Goal: Transaction & Acquisition: Obtain resource

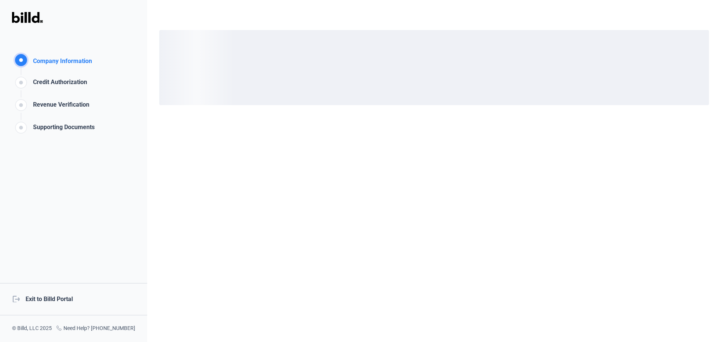
click at [53, 301] on div "logout Exit to Billd Portal" at bounding box center [73, 299] width 147 height 32
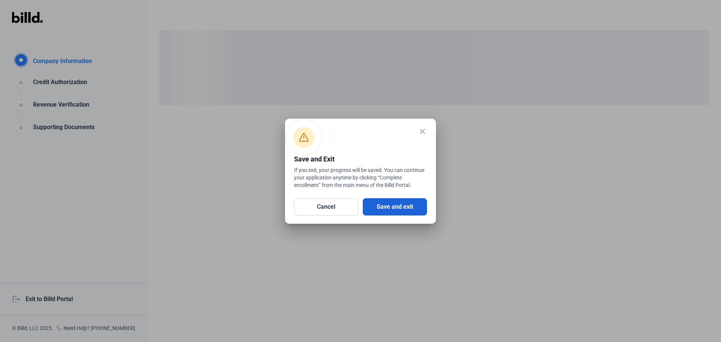
click at [406, 211] on button "Save and exit" at bounding box center [395, 206] width 64 height 17
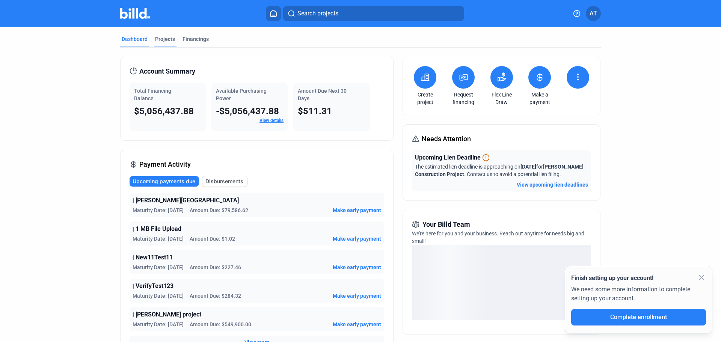
click at [163, 38] on div "Projects" at bounding box center [165, 39] width 20 height 8
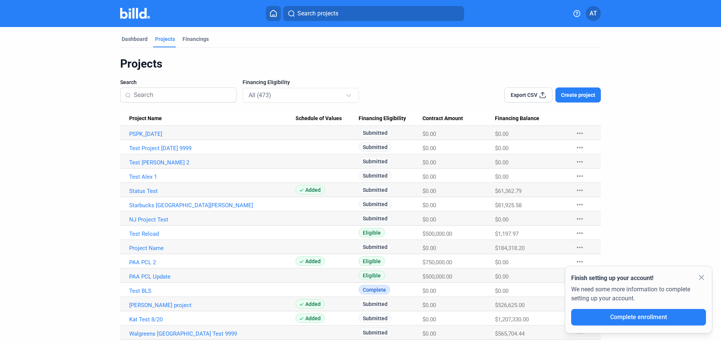
scroll to position [75, 0]
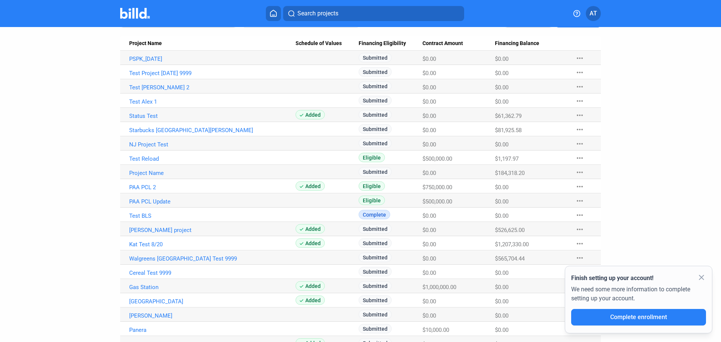
click at [622, 210] on dashboard "Dashboard Projects Financings Projects Search Financing Eligibility All (473) E…" at bounding box center [360, 296] width 649 height 689
click at [139, 215] on link "Test BLS" at bounding box center [212, 216] width 166 height 7
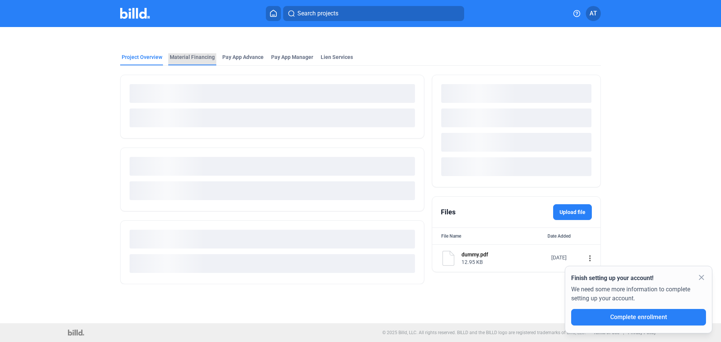
click at [194, 62] on div "Material Financing" at bounding box center [192, 59] width 48 height 12
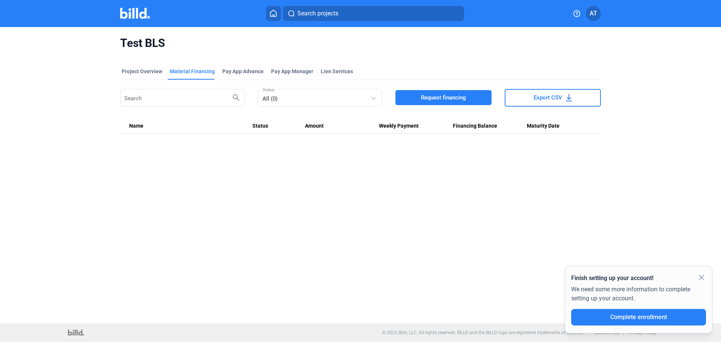
click at [457, 95] on span "Request financing" at bounding box center [443, 98] width 45 height 8
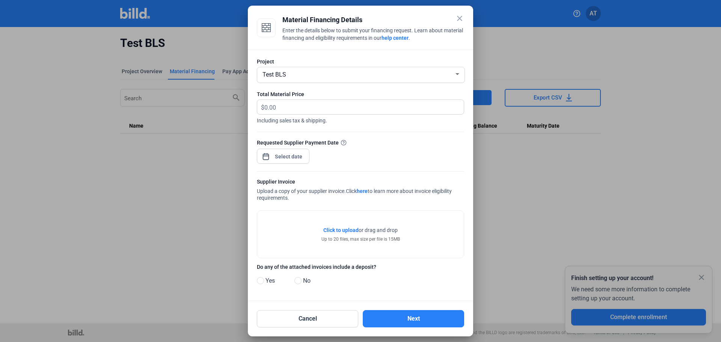
click at [460, 19] on mat-icon "close" at bounding box center [459, 18] width 9 height 9
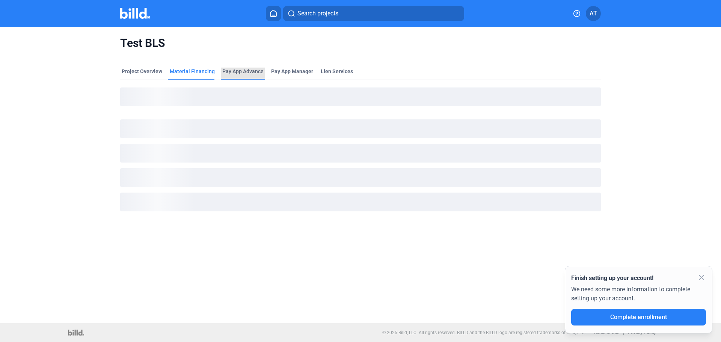
click at [247, 70] on div "Pay App Advance" at bounding box center [242, 72] width 41 height 8
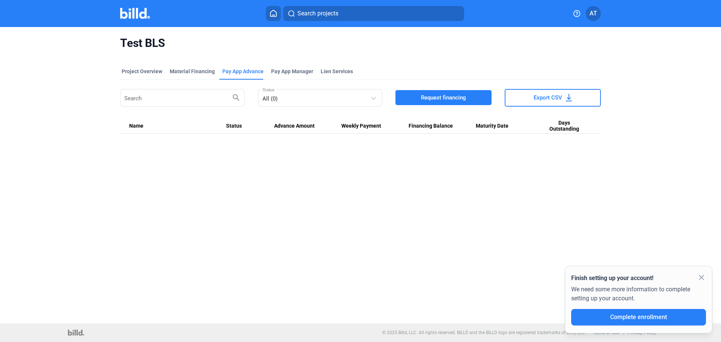
click at [444, 96] on span "Request financing" at bounding box center [443, 98] width 45 height 8
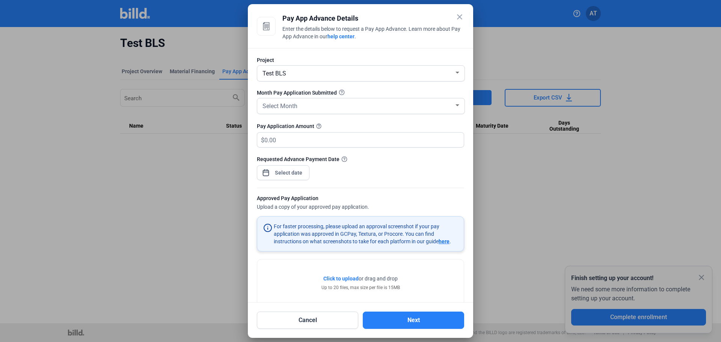
click at [461, 14] on mat-icon "close" at bounding box center [459, 16] width 9 height 9
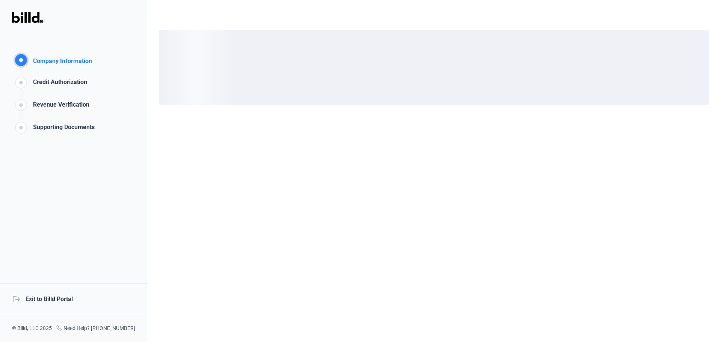
click at [60, 300] on div "logout Exit to Billd Portal" at bounding box center [73, 299] width 147 height 32
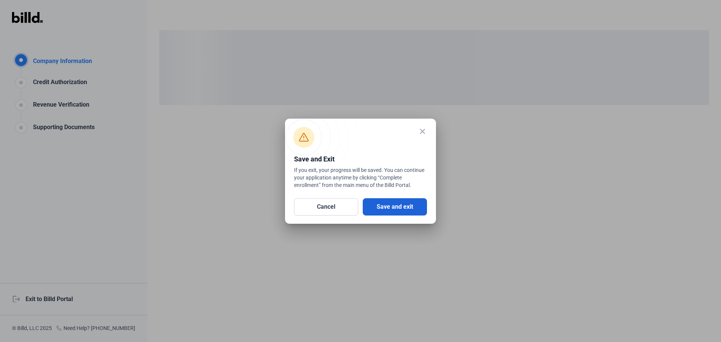
click at [383, 206] on button "Save and exit" at bounding box center [395, 206] width 64 height 17
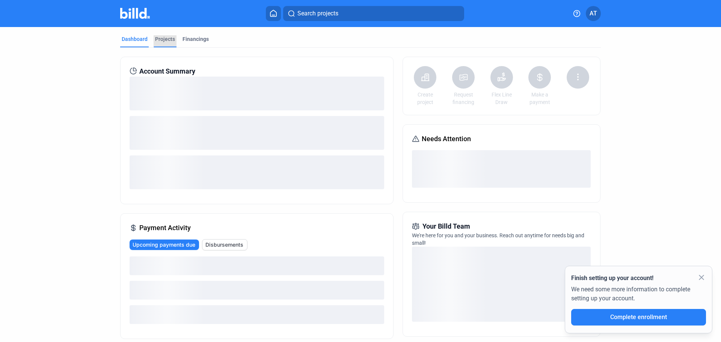
click at [166, 40] on div "Projects" at bounding box center [165, 39] width 20 height 8
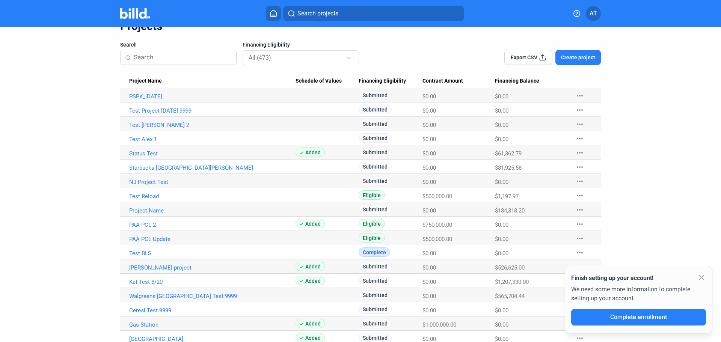
scroll to position [113, 0]
